Goal: Navigation & Orientation: Find specific page/section

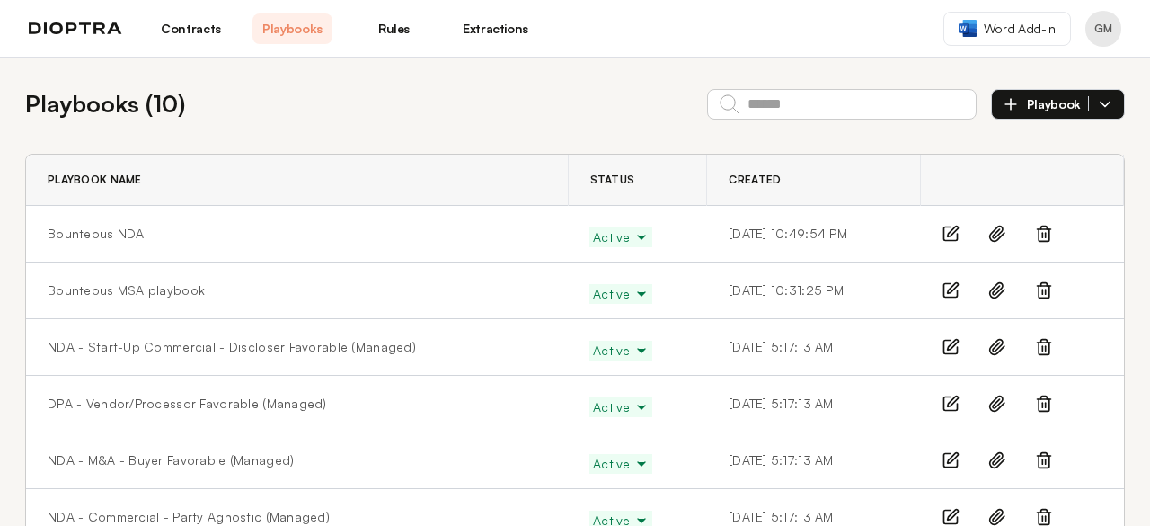
click at [490, 12] on header "Contracts Playbooks Rules Extractions Word Add-in GM" at bounding box center [575, 28] width 1150 height 57
click at [487, 23] on link "Extractions" at bounding box center [495, 28] width 80 height 31
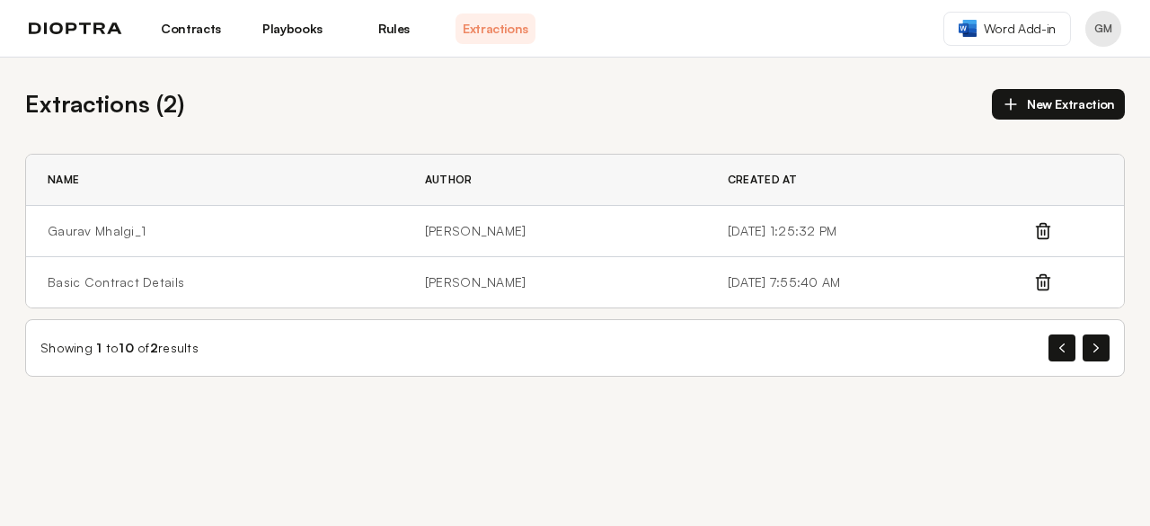
click at [221, 28] on link "Contracts" at bounding box center [191, 28] width 80 height 31
click at [195, 30] on link "Contracts" at bounding box center [191, 28] width 80 height 31
